Goal: Task Accomplishment & Management: Complete application form

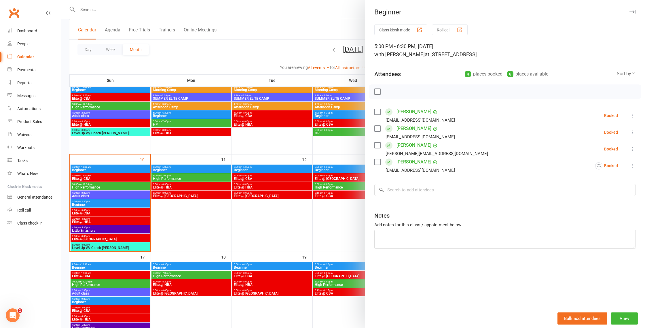
click at [257, 69] on div at bounding box center [353, 164] width 584 height 328
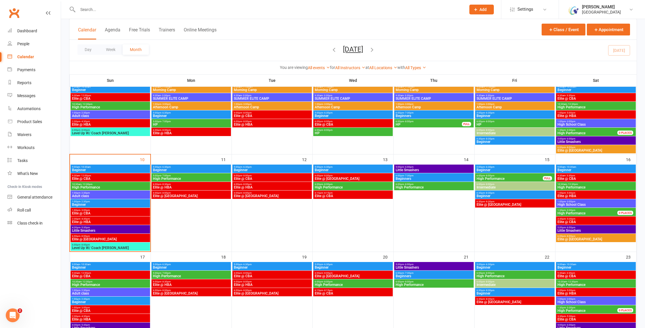
click at [220, 9] on input "text" at bounding box center [269, 9] width 386 height 8
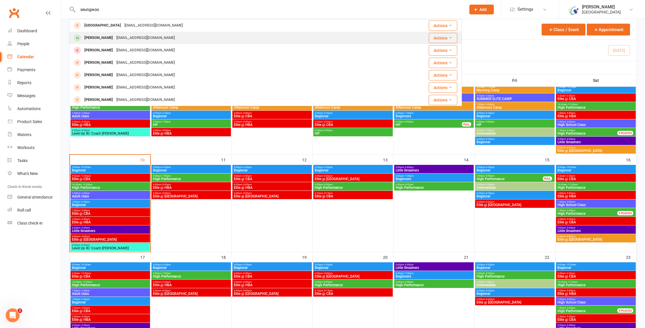
type input "seungwoo"
click at [152, 41] on div "[PERSON_NAME] [PERSON_NAME][EMAIL_ADDRESS][DOMAIN_NAME]" at bounding box center [233, 38] width 326 height 12
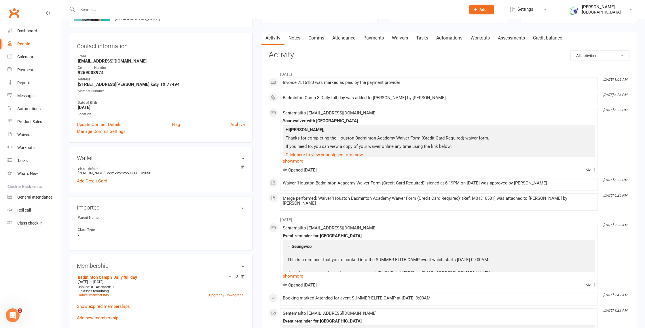
scroll to position [54, 0]
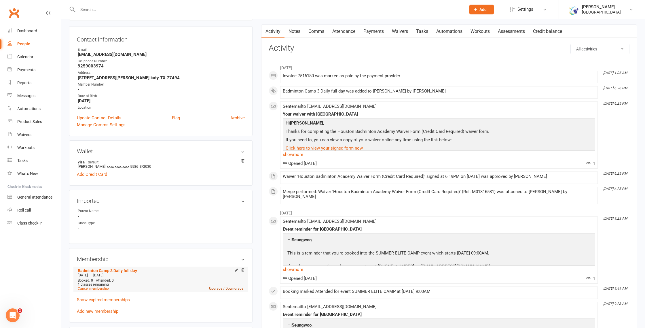
click at [231, 288] on link "Upgrade / Downgrade" at bounding box center [226, 288] width 34 height 4
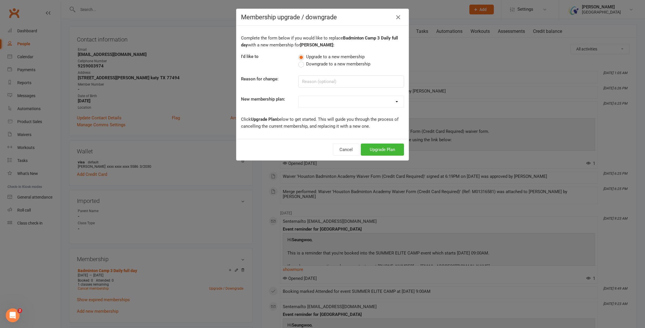
click at [382, 99] on select "Houston Badminton Academy Community $20 late cancellation service charge Court …" at bounding box center [351, 102] width 105 height 12
select select "88"
click at [386, 150] on button "Upgrade Plan" at bounding box center [382, 149] width 43 height 12
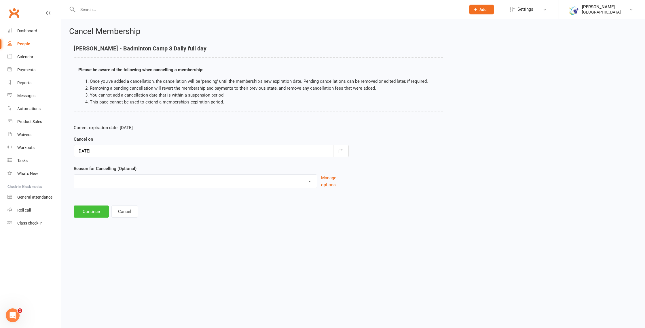
click at [90, 210] on button "Continue" at bounding box center [91, 211] width 35 height 12
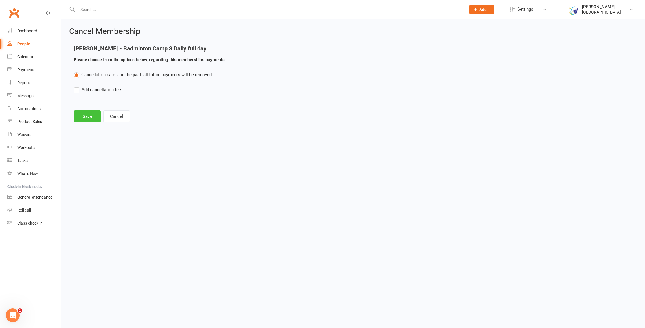
click at [85, 113] on button "Save" at bounding box center [87, 116] width 27 height 12
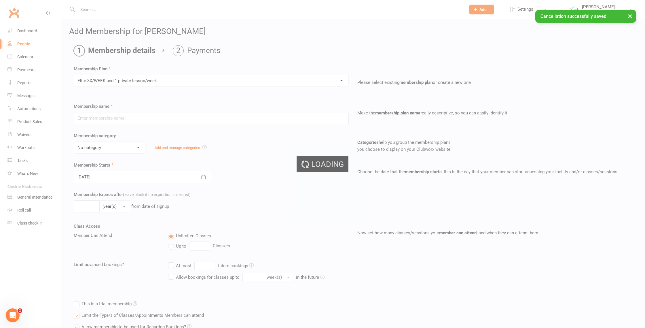
type input "Elite 3X/WEEK and 1 private lesson/week"
select select "17"
type input "0"
type input "3"
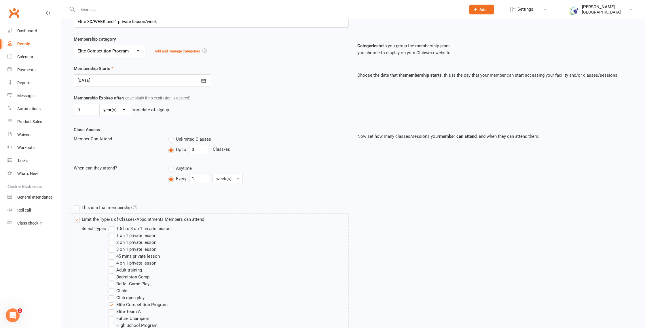
scroll to position [62, 0]
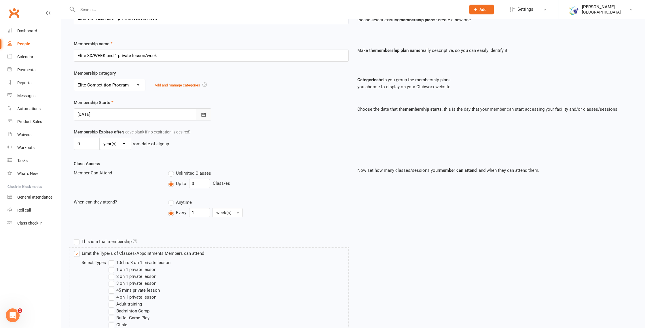
click at [210, 112] on button "button" at bounding box center [204, 114] width 16 height 12
click at [176, 159] on button "09" at bounding box center [174, 162] width 15 height 10
type input "[DATE]"
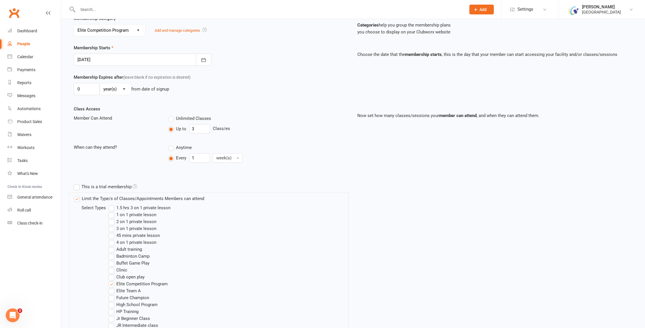
scroll to position [302, 0]
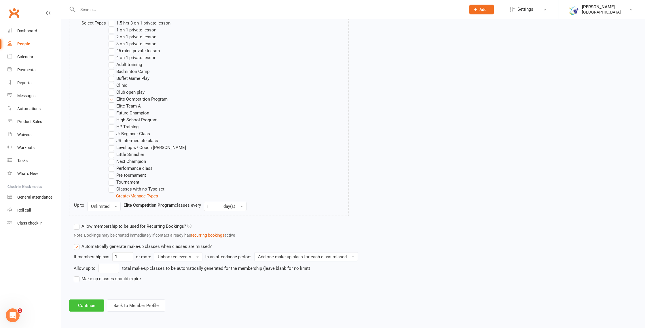
click at [83, 307] on button "Continue" at bounding box center [86, 305] width 35 height 12
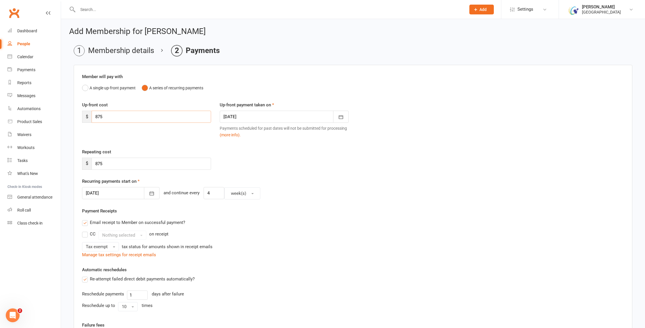
click at [108, 115] on input "875" at bounding box center [151, 117] width 119 height 12
drag, startPoint x: 110, startPoint y: 115, endPoint x: 80, endPoint y: 115, distance: 29.9
click at [80, 115] on div "Up-front cost $ 875" at bounding box center [147, 111] width 138 height 21
type input "935"
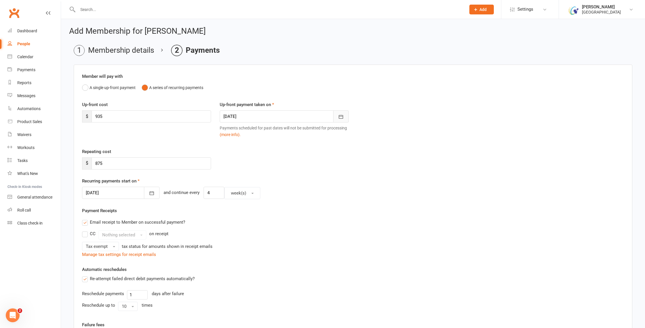
click at [343, 117] on icon "button" at bounding box center [341, 117] width 4 height 4
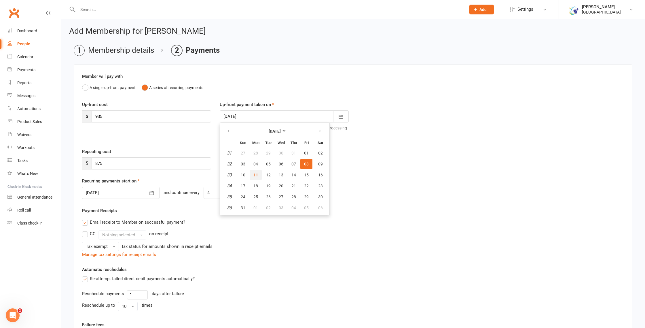
click at [255, 174] on span "11" at bounding box center [255, 174] width 5 height 5
type input "[DATE]"
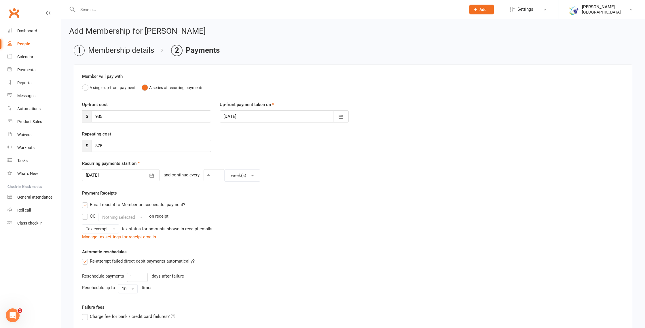
scroll to position [102, 0]
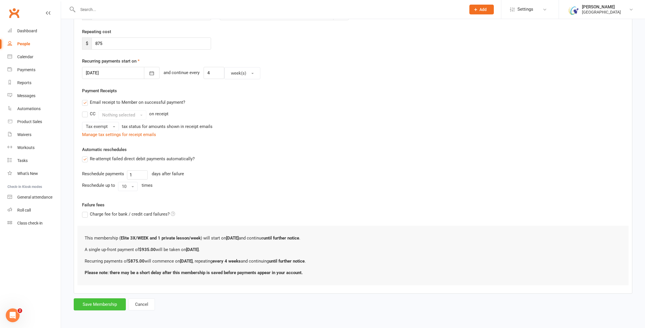
click at [99, 305] on button "Save Membership" at bounding box center [100, 304] width 52 height 12
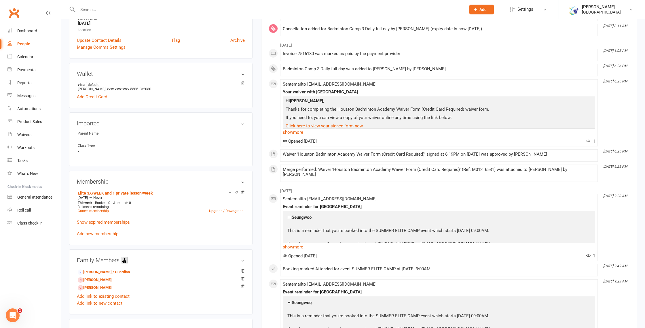
scroll to position [161, 0]
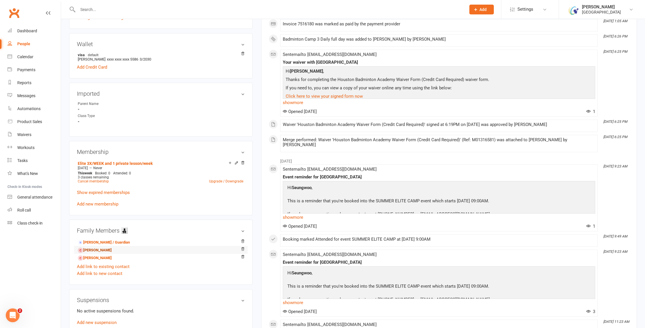
click at [98, 249] on link "[PERSON_NAME]" at bounding box center [95, 250] width 34 height 6
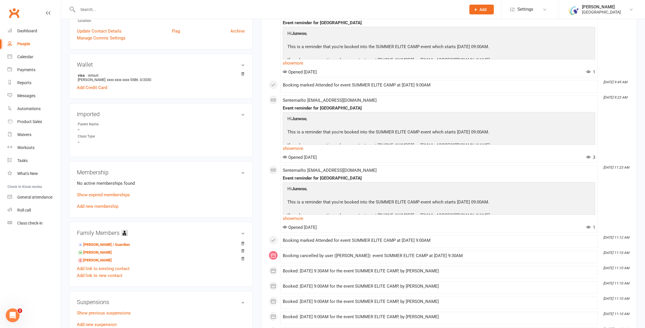
scroll to position [146, 0]
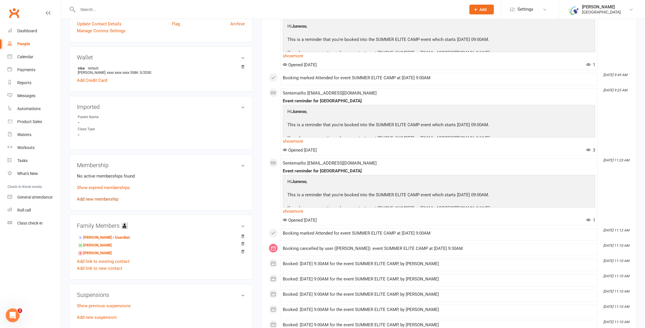
click at [104, 198] on link "Add new membership" at bounding box center [97, 198] width 41 height 5
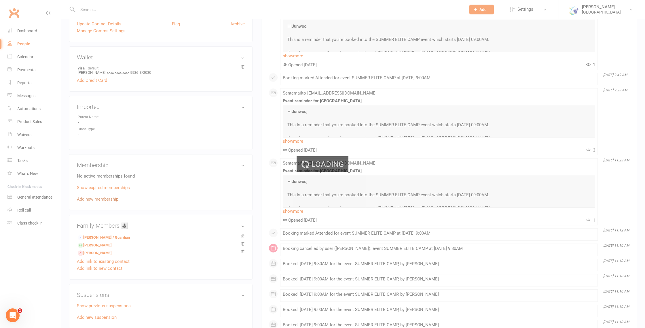
scroll to position [146, 0]
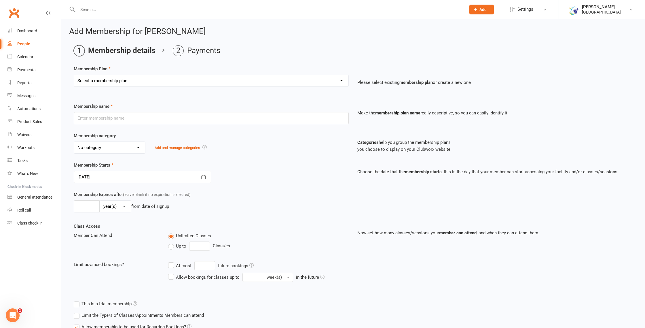
click at [340, 79] on select "Select a membership plan Create new Membership Plan Houston Badminton Academy C…" at bounding box center [211, 81] width 274 height 12
select select "91"
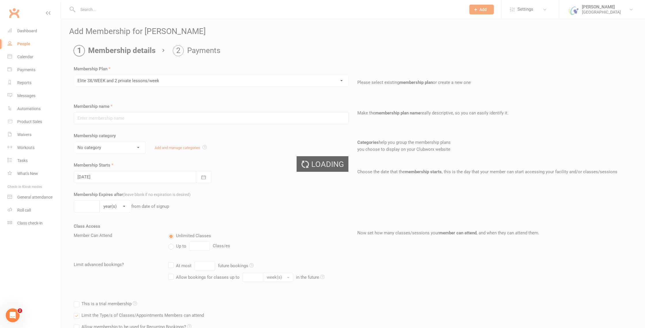
type input "Elite 3X/WEEK and 2 private lessons/week"
select select "17"
type input "0"
type input "3"
type input "[DATE]"
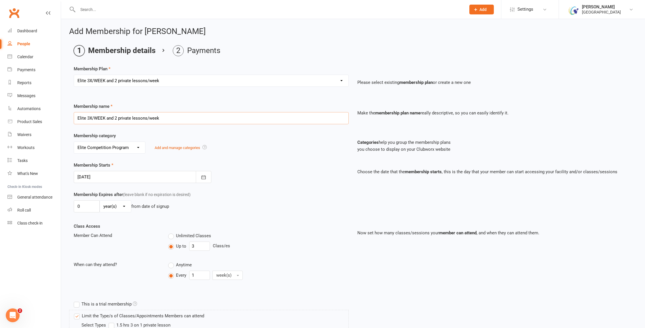
click at [147, 117] on input "Elite 3X/WEEK and 2 private lessons/week" at bounding box center [211, 118] width 275 height 12
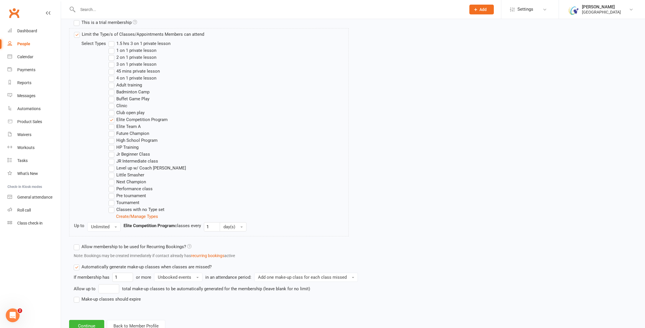
scroll to position [302, 0]
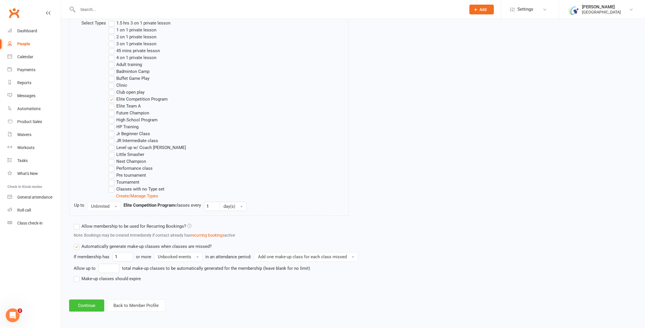
click at [80, 301] on button "Continue" at bounding box center [86, 305] width 35 height 12
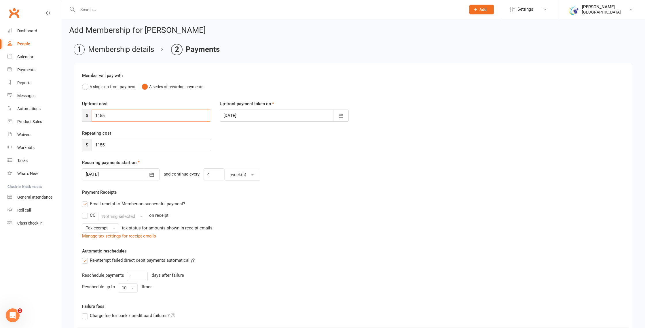
scroll to position [0, 0]
drag, startPoint x: 114, startPoint y: 114, endPoint x: 101, endPoint y: 117, distance: 13.2
click at [102, 116] on input "1155" at bounding box center [151, 117] width 119 height 12
click at [98, 117] on input "1155" at bounding box center [151, 117] width 119 height 12
click at [115, 117] on input "1155" at bounding box center [151, 117] width 119 height 12
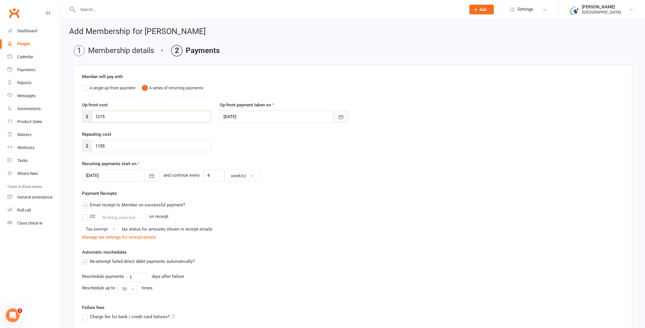
type input "1215"
click at [341, 119] on icon "button" at bounding box center [341, 117] width 4 height 4
click at [321, 166] on button "09" at bounding box center [320, 164] width 15 height 10
type input "[DATE]"
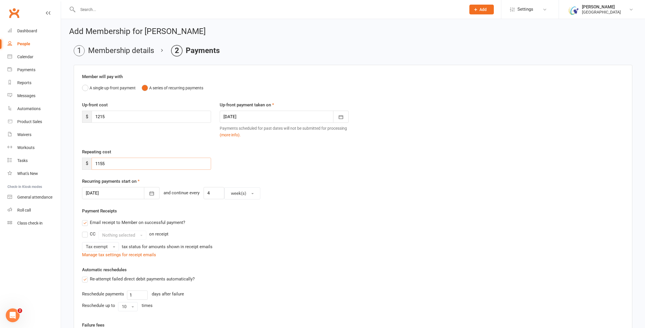
click at [107, 165] on input "1155" at bounding box center [151, 163] width 119 height 12
type input "1215"
click at [150, 192] on icon "button" at bounding box center [152, 193] width 4 height 4
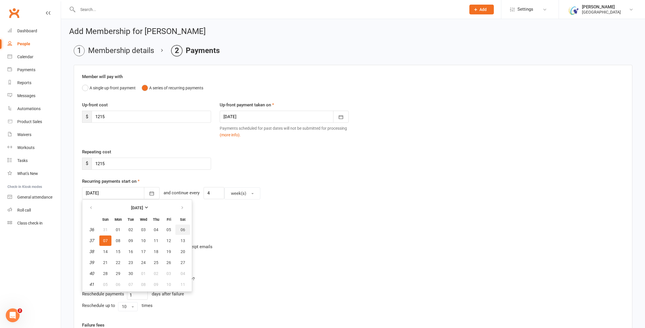
click at [181, 230] on span "06" at bounding box center [183, 229] width 5 height 5
type input "[DATE]"
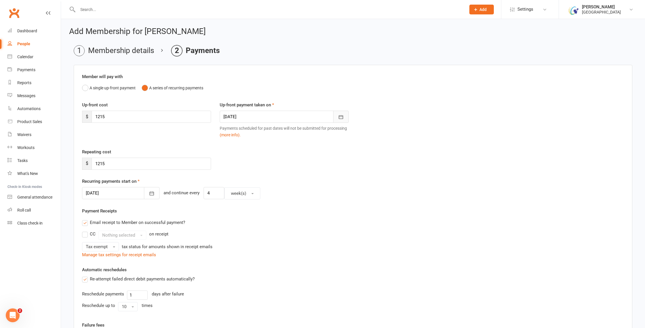
click at [341, 116] on icon "button" at bounding box center [341, 117] width 6 height 6
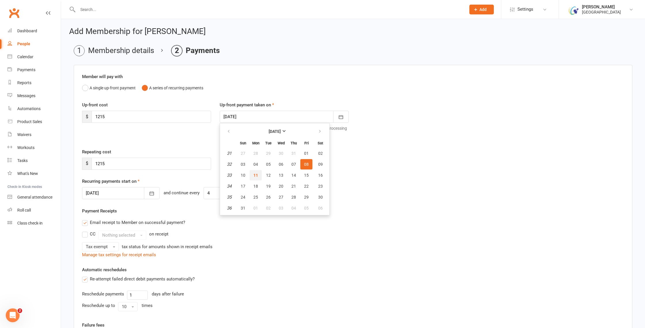
click at [255, 178] on button "11" at bounding box center [256, 175] width 12 height 10
type input "[DATE]"
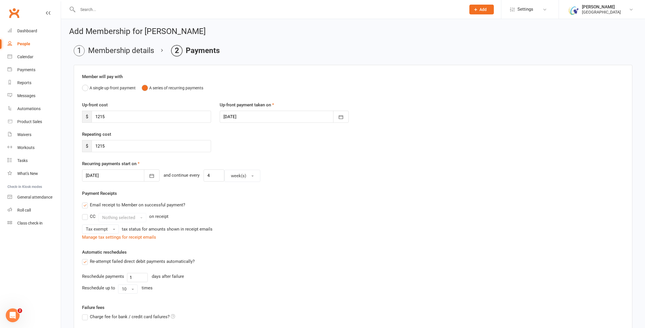
scroll to position [102, 0]
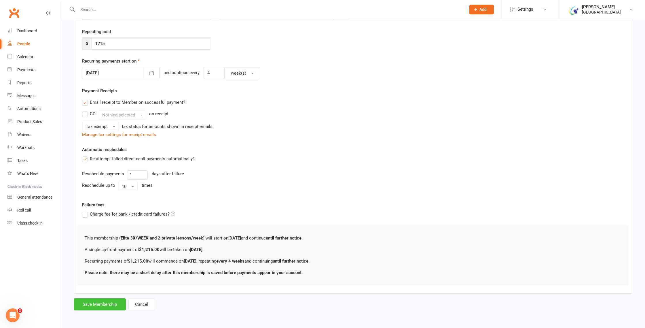
click at [100, 306] on button "Save Membership" at bounding box center [100, 304] width 52 height 12
